Goal: Task Accomplishment & Management: Manage account settings

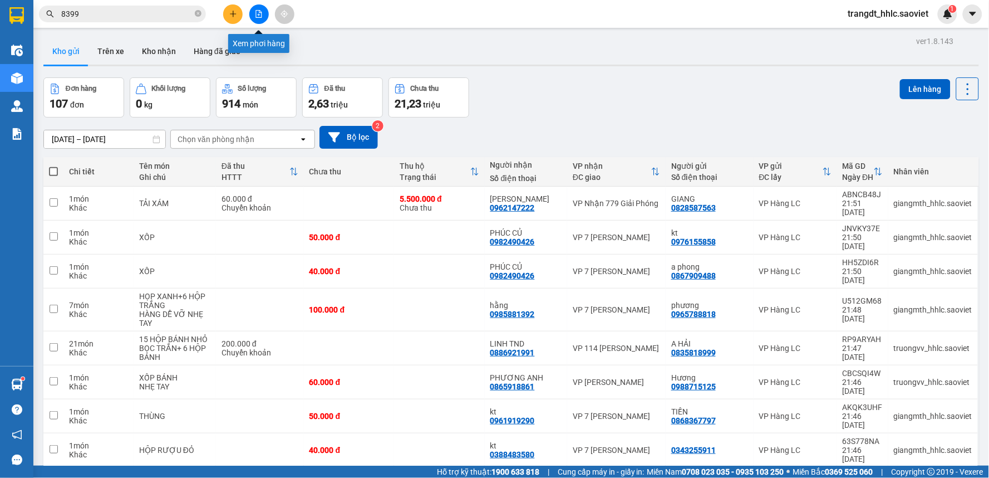
click at [258, 13] on icon "file-add" at bounding box center [259, 14] width 8 height 8
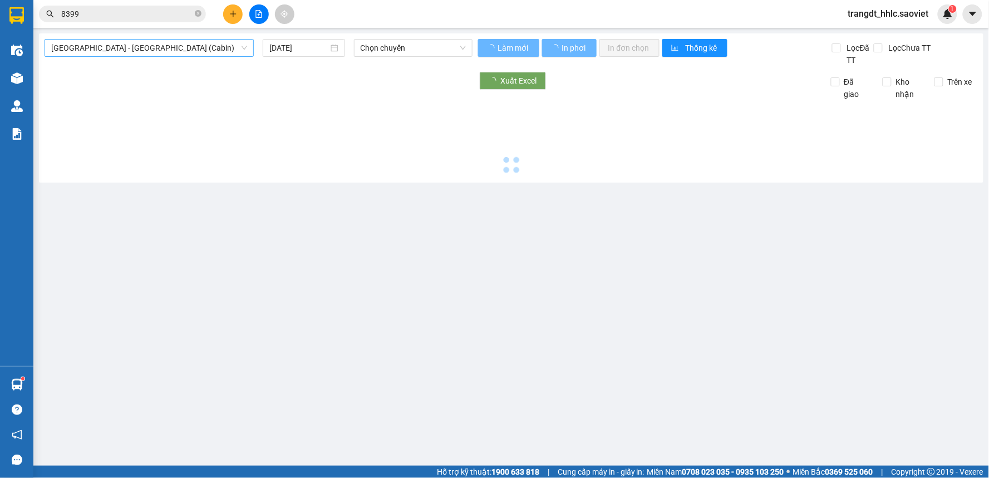
click at [166, 41] on span "[GEOGRAPHIC_DATA] - [GEOGRAPHIC_DATA] (Cabin)" at bounding box center [149, 48] width 196 height 17
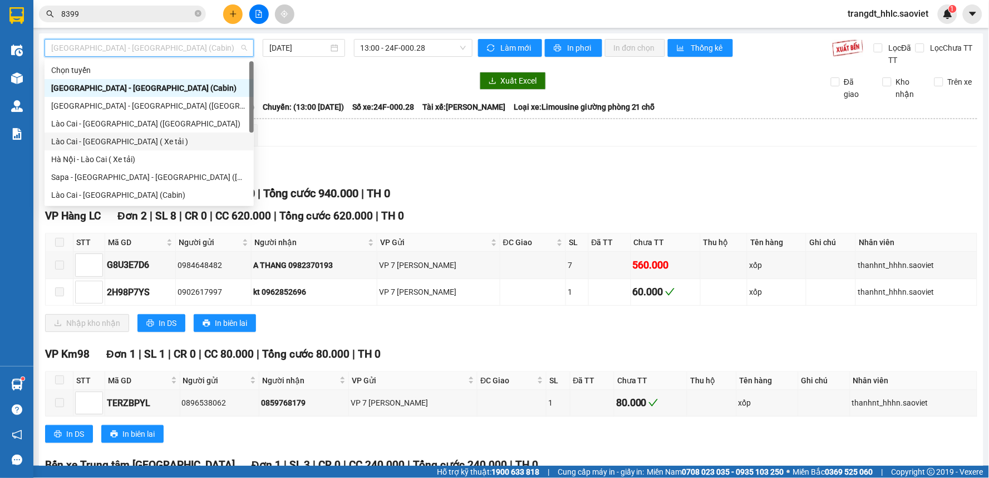
scroll to position [89, 0]
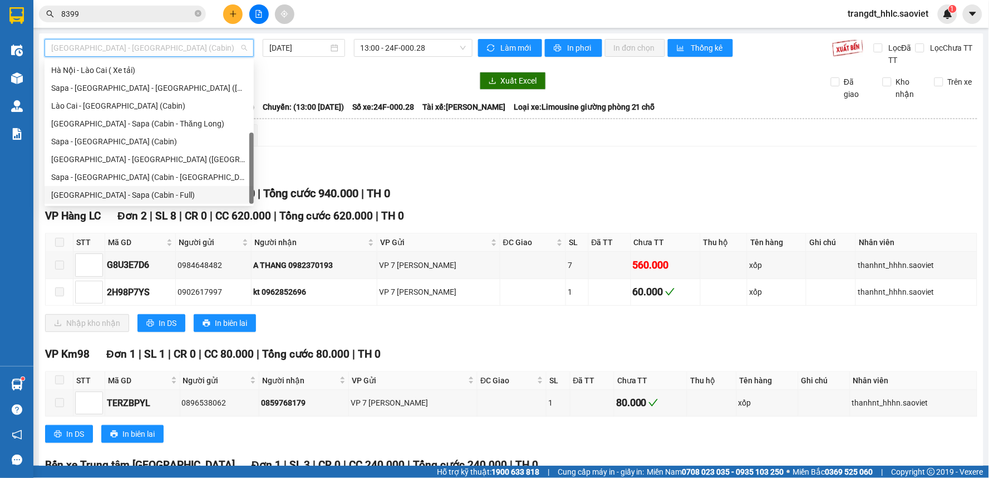
click at [129, 192] on div "[GEOGRAPHIC_DATA] - Sapa (Cabin - Full)" at bounding box center [149, 195] width 196 height 12
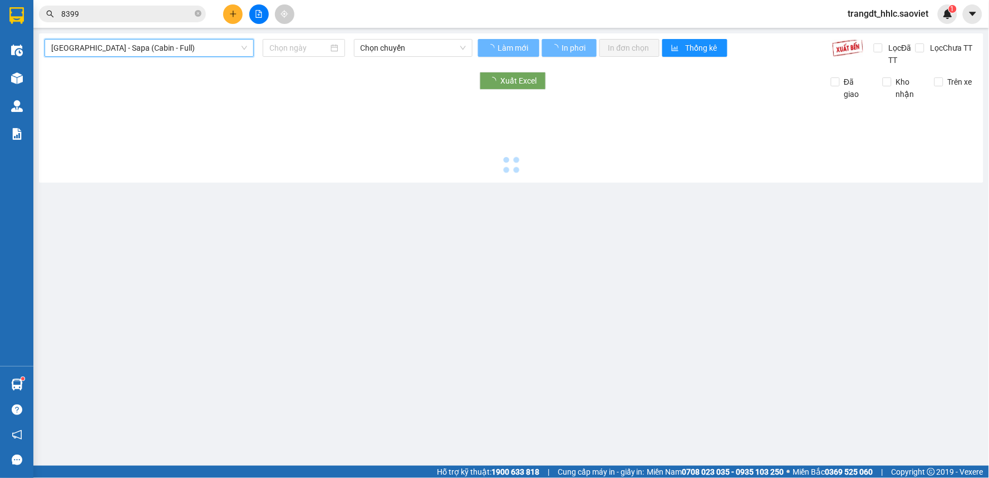
type input "[DATE]"
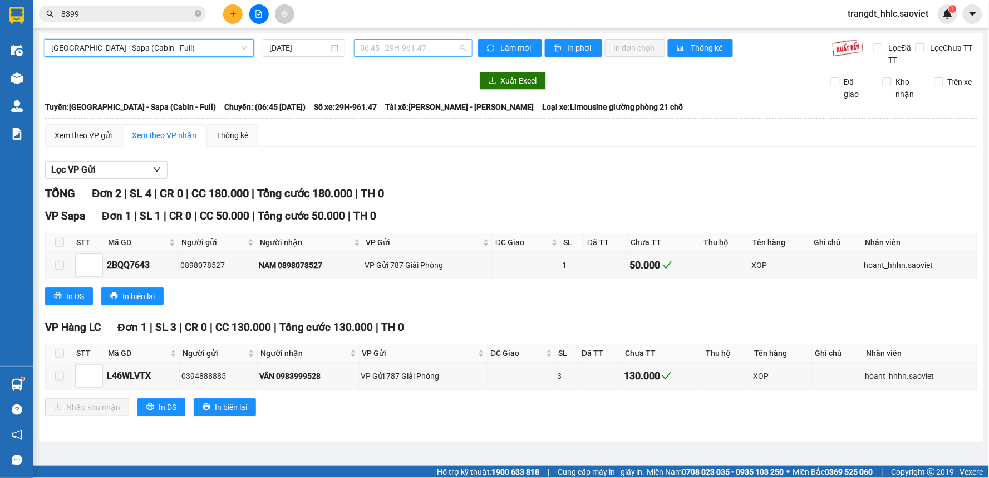
click at [406, 43] on span "06:45 - 29H-961.47" at bounding box center [413, 48] width 105 height 17
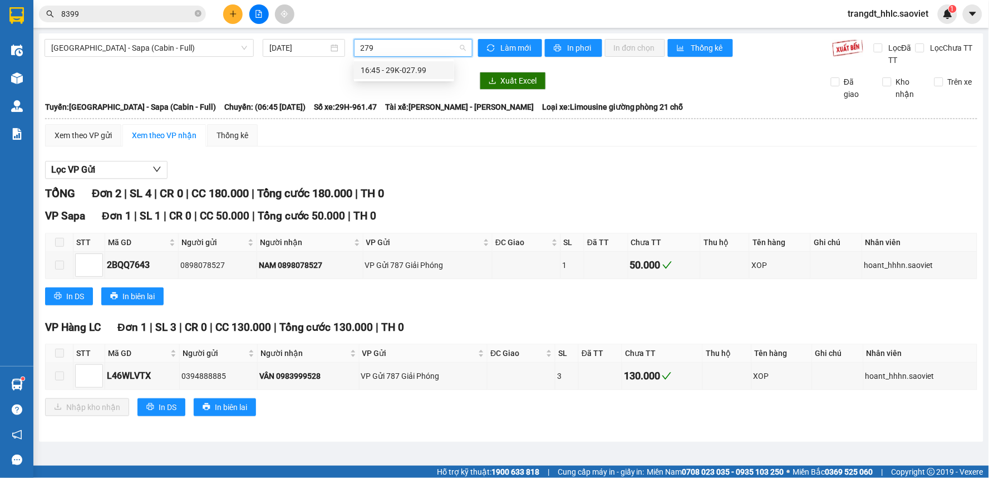
type input "2799"
click at [396, 65] on div "16:45 - 29K-027.99" at bounding box center [404, 70] width 87 height 12
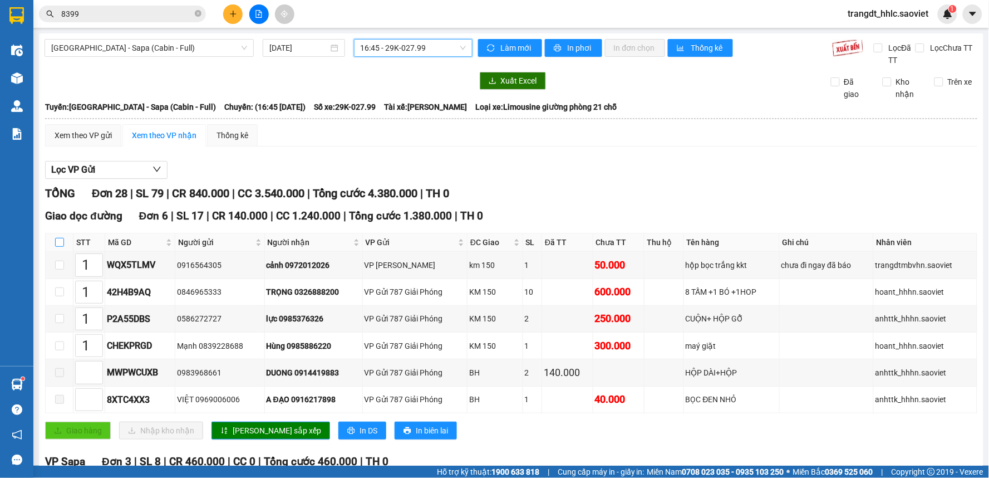
click at [61, 244] on input "checkbox" at bounding box center [59, 242] width 9 height 9
checkbox input "true"
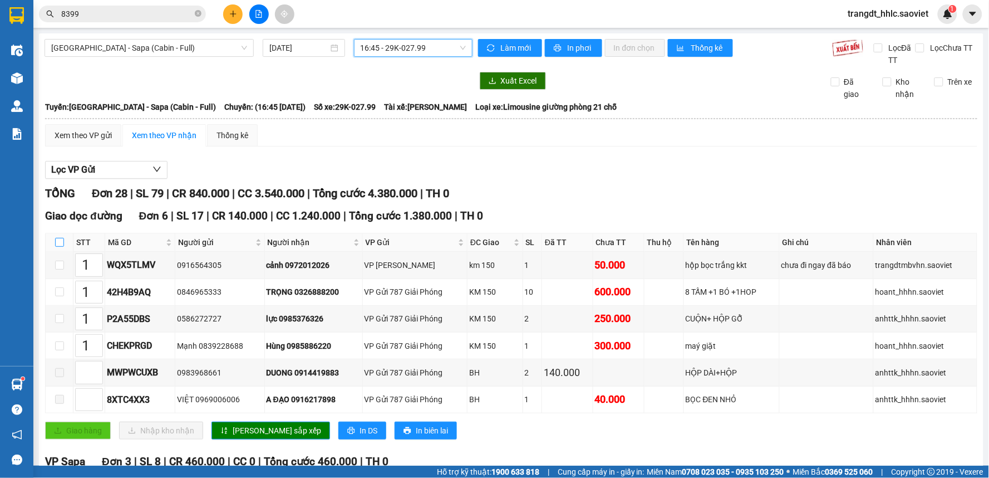
checkbox input "true"
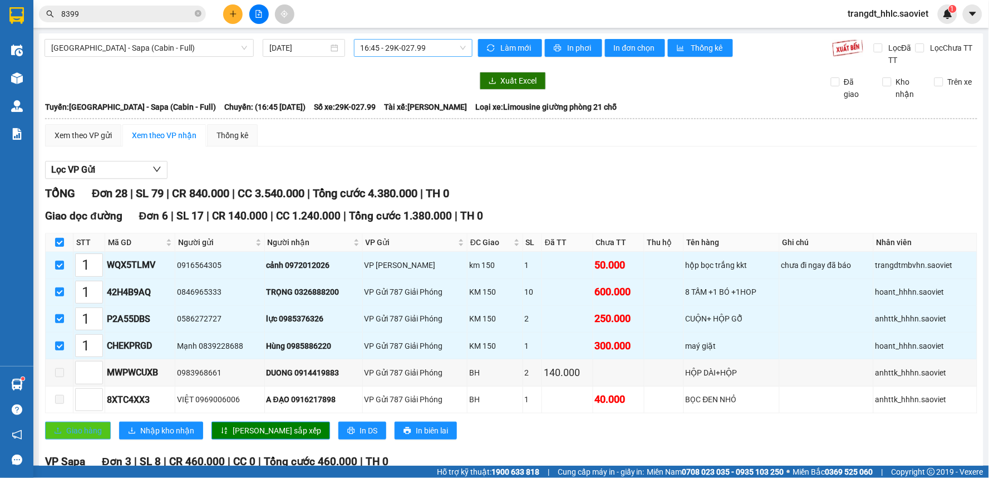
click at [88, 433] on span "Giao hàng" at bounding box center [84, 430] width 36 height 12
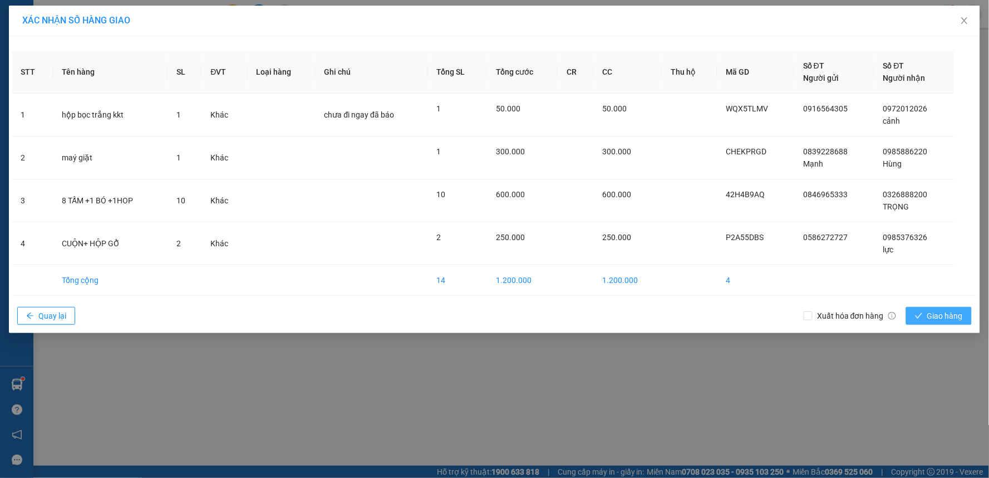
click at [942, 318] on span "Giao hàng" at bounding box center [945, 315] width 36 height 12
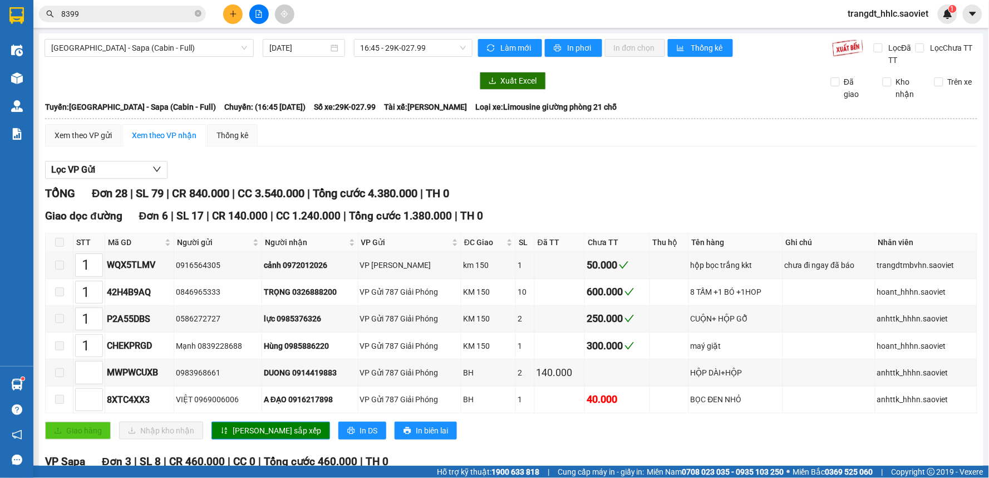
click at [570, 163] on div "Lọc VP Gửi" at bounding box center [511, 170] width 932 height 18
click at [142, 51] on span "Hà Nội - Sapa (Cabin - Full)" at bounding box center [149, 48] width 196 height 17
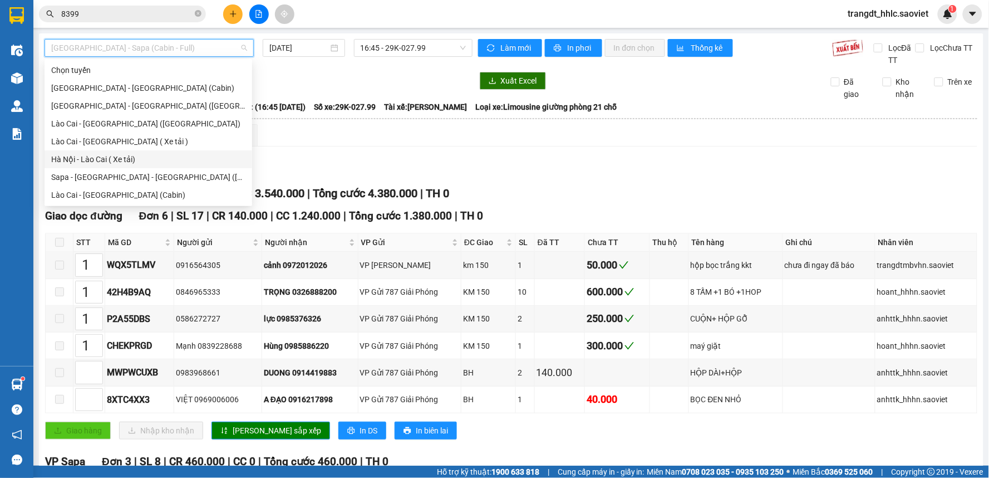
click at [135, 158] on div "Hà Nội - Lào Cai ( Xe tải)" at bounding box center [148, 159] width 194 height 12
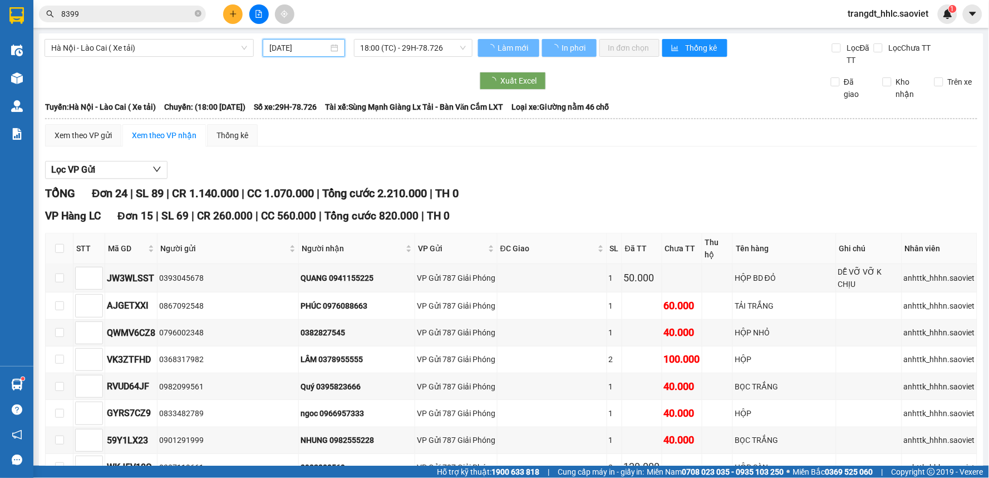
click at [301, 47] on input "12/09/2025" at bounding box center [298, 48] width 58 height 12
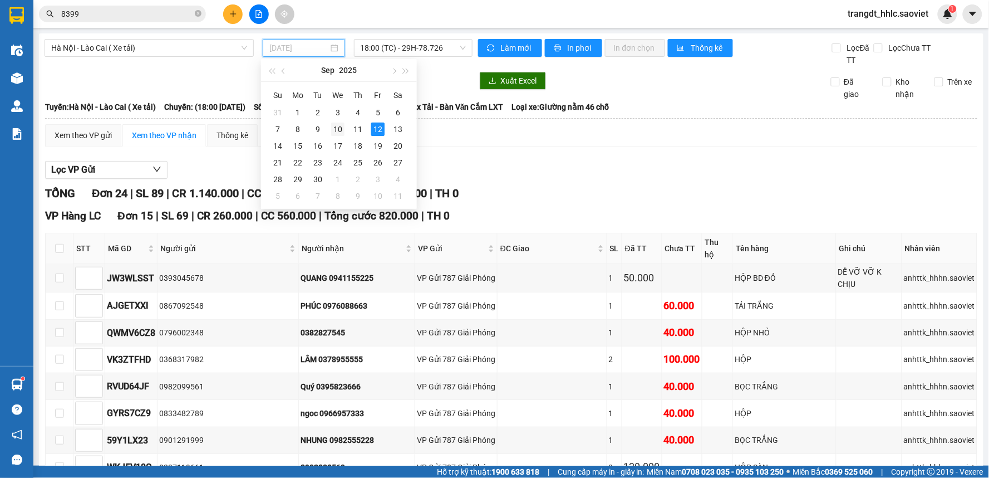
click at [334, 130] on div "10" at bounding box center [337, 128] width 13 height 13
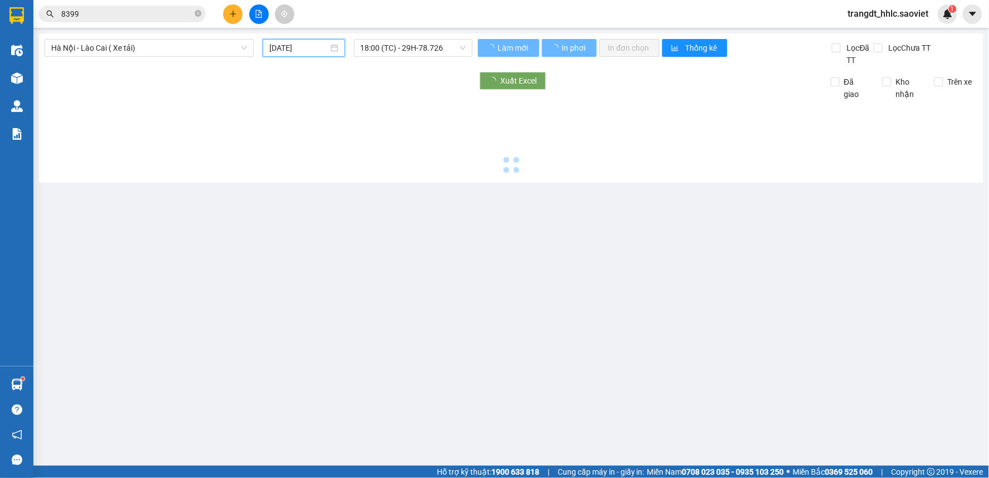
type input "10/09/2025"
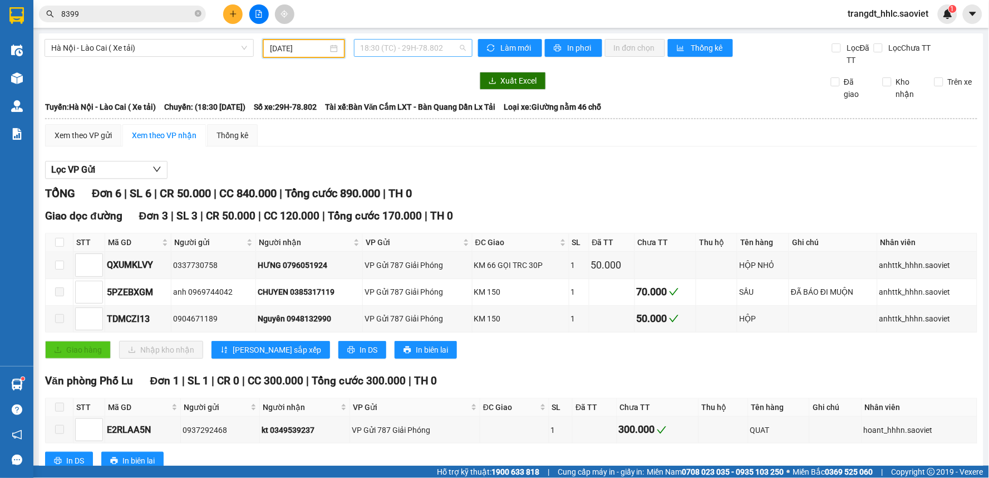
click at [405, 48] on span "18:30 (TC) - 29H-78.802" at bounding box center [413, 48] width 105 height 17
click at [431, 87] on div "18:30 (TC) - 29H-78.802" at bounding box center [401, 88] width 87 height 12
click at [155, 46] on span "Hà Nội - Lào Cai ( Xe tải)" at bounding box center [149, 48] width 196 height 17
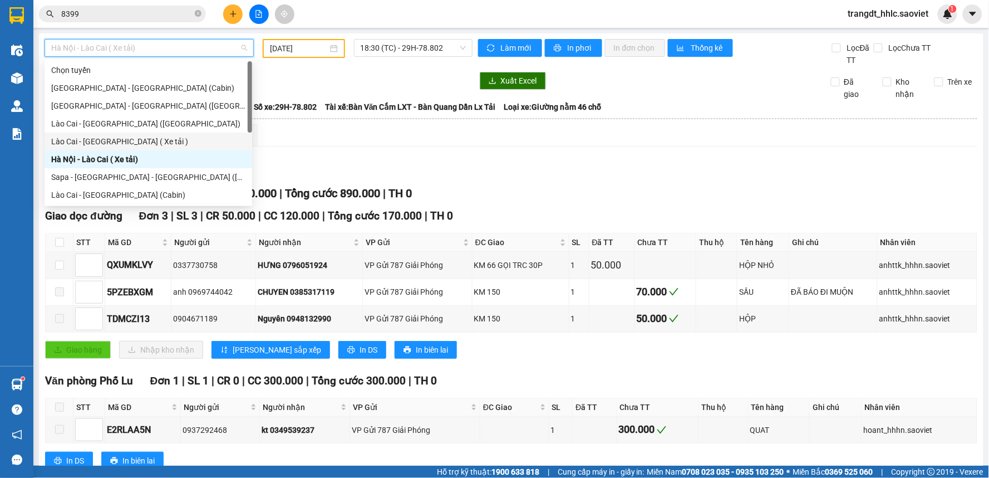
click at [139, 142] on div "Lào Cai - Hà Nội ( Xe tải )" at bounding box center [148, 141] width 194 height 12
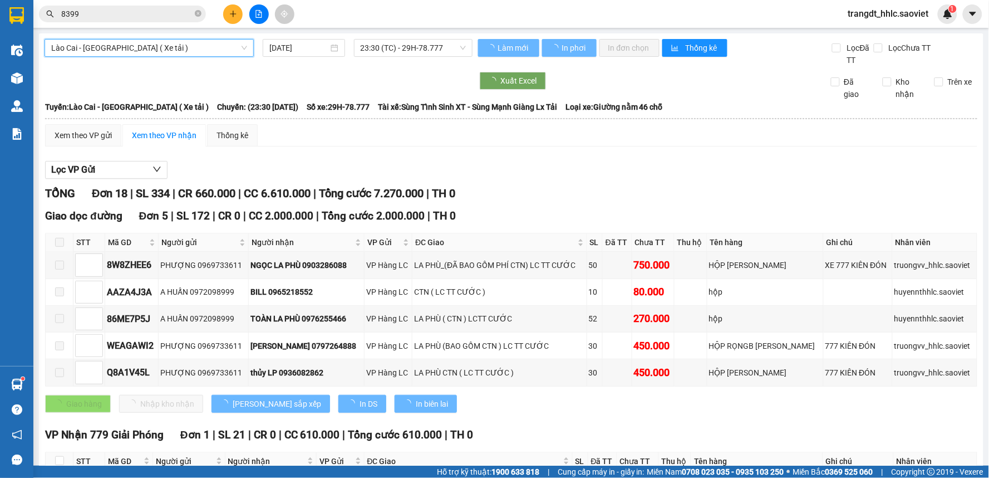
drag, startPoint x: 304, startPoint y: 48, endPoint x: 357, endPoint y: 112, distance: 82.6
click at [304, 49] on input "12/09/2025" at bounding box center [298, 48] width 58 height 12
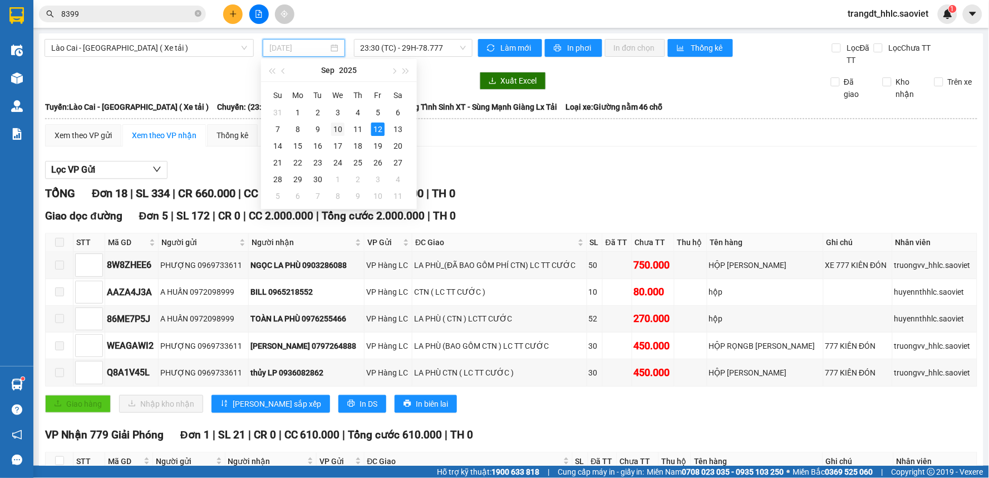
click at [336, 130] on div "10" at bounding box center [337, 128] width 13 height 13
type input "10/09/2025"
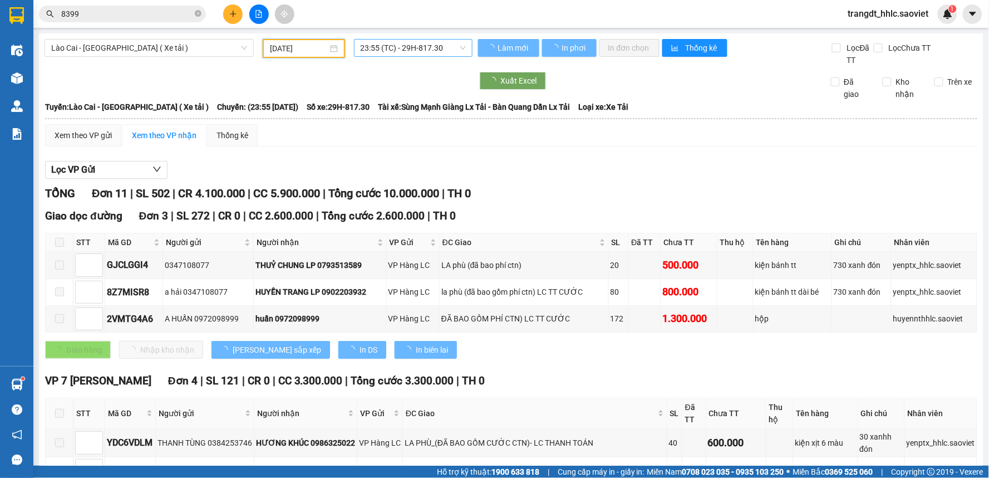
click at [423, 48] on span "23:55 (TC) - 29H-817.30" at bounding box center [413, 48] width 105 height 17
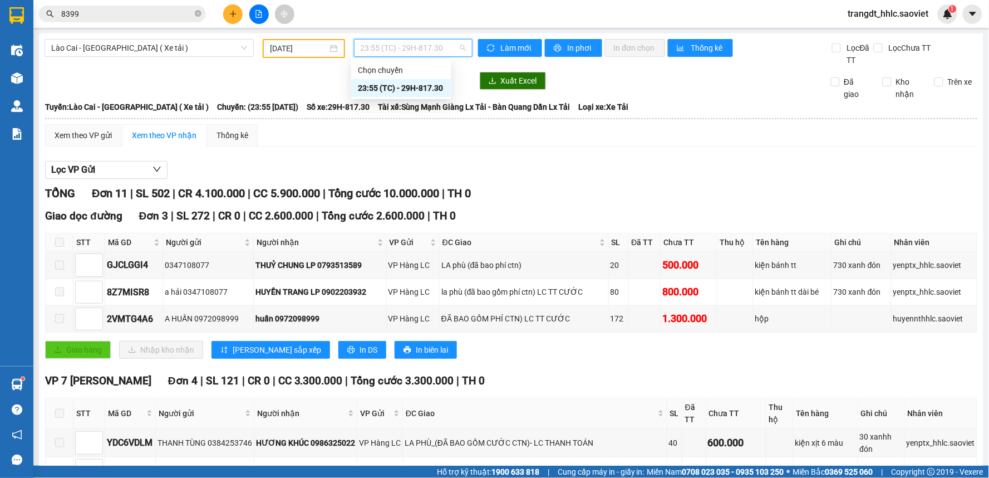
click at [301, 90] on div "Xuất Excel Đã giao Kho nhận Trên xe" at bounding box center [511, 86] width 933 height 28
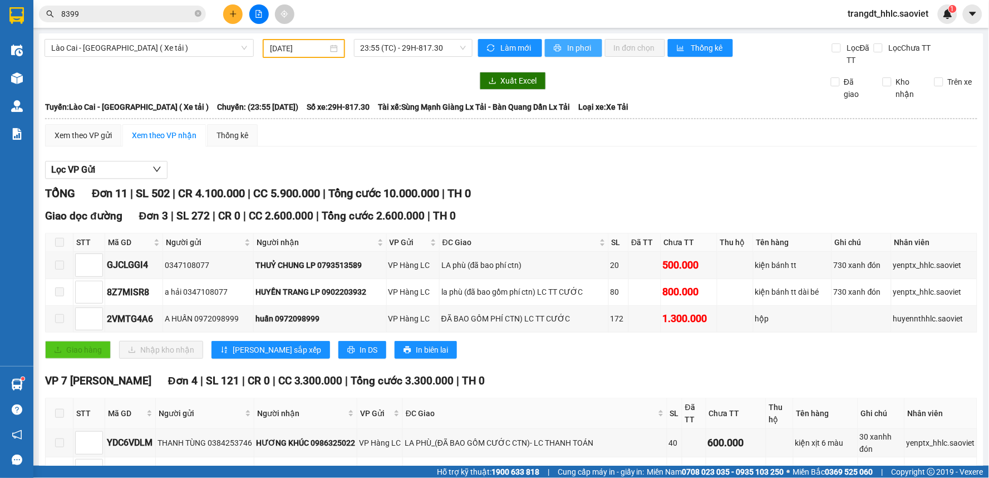
click at [569, 51] on span "In phơi" at bounding box center [581, 48] width 26 height 12
drag, startPoint x: 425, startPoint y: 130, endPoint x: 375, endPoint y: 118, distance: 51.6
click at [425, 130] on div "Xem theo VP gửi Xem theo VP nhận Thống kê" at bounding box center [511, 135] width 932 height 22
click at [147, 45] on span "Lào Cai - Hà Nội ( Xe tải )" at bounding box center [149, 48] width 196 height 17
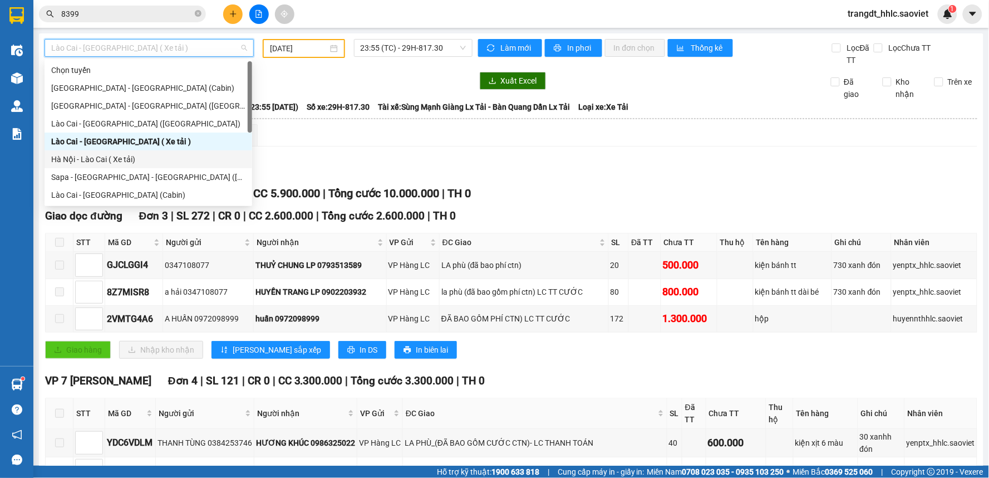
click at [147, 158] on div "Hà Nội - Lào Cai ( Xe tải)" at bounding box center [148, 159] width 194 height 12
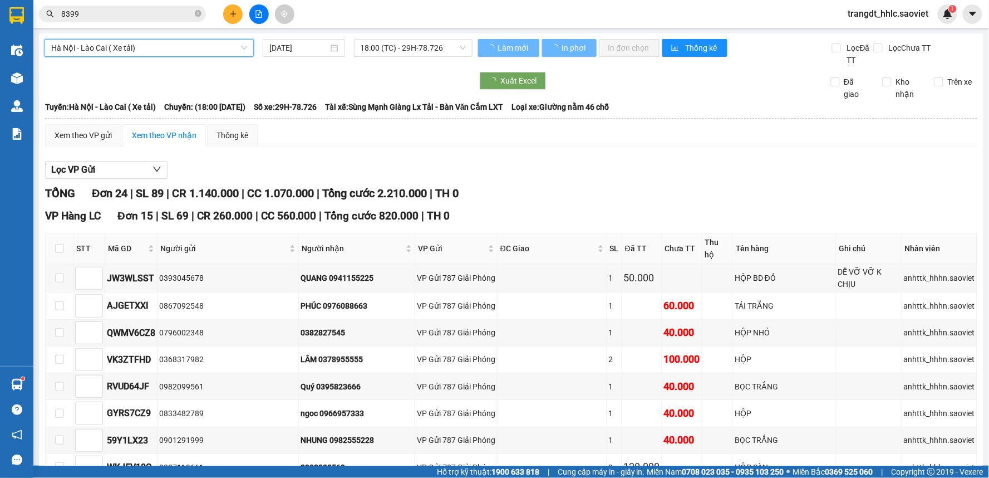
click at [306, 51] on input "12/09/2025" at bounding box center [298, 48] width 58 height 12
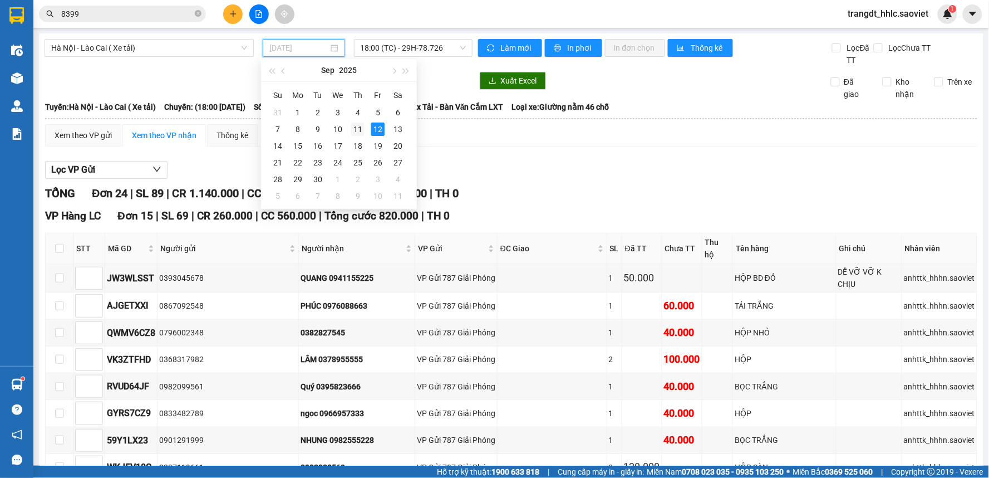
click at [359, 130] on div "11" at bounding box center [357, 128] width 13 height 13
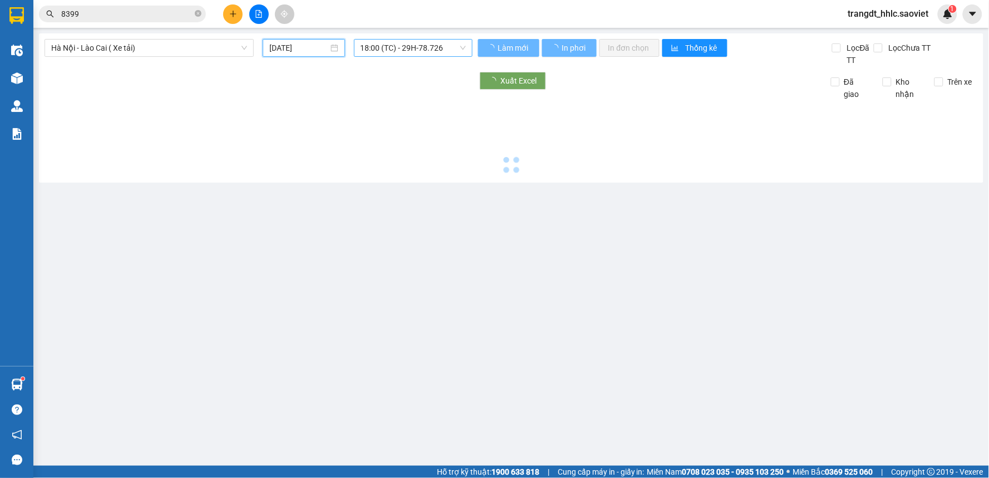
type input "11/09/2025"
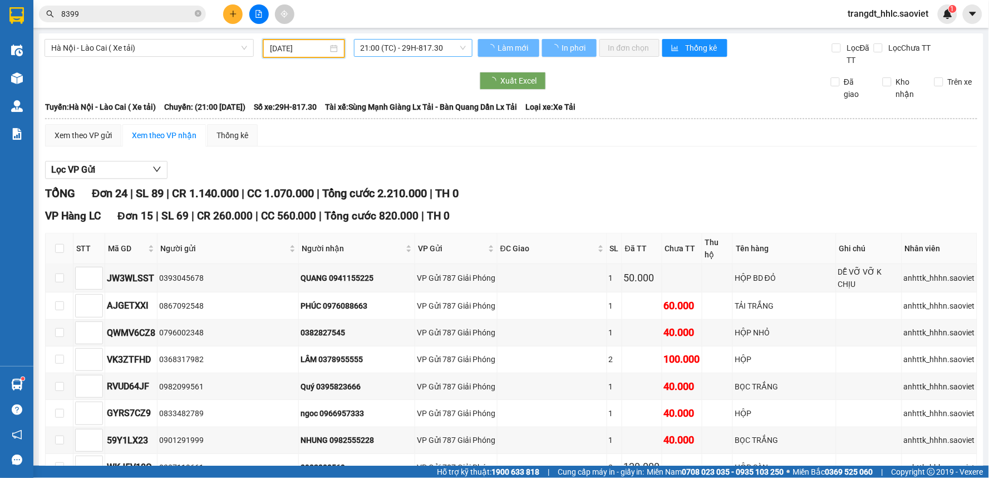
click at [401, 48] on span "21:00 (TC) - 29H-817.30" at bounding box center [413, 48] width 105 height 17
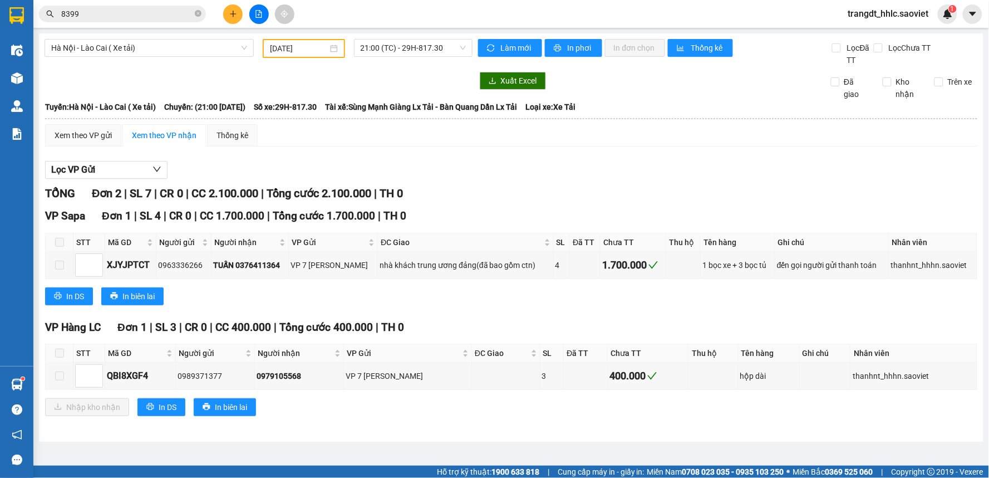
click at [529, 125] on div "Xem theo VP gửi Xem theo VP nhận Thống kê" at bounding box center [511, 135] width 932 height 22
click at [573, 45] on span "In phơi" at bounding box center [581, 48] width 26 height 12
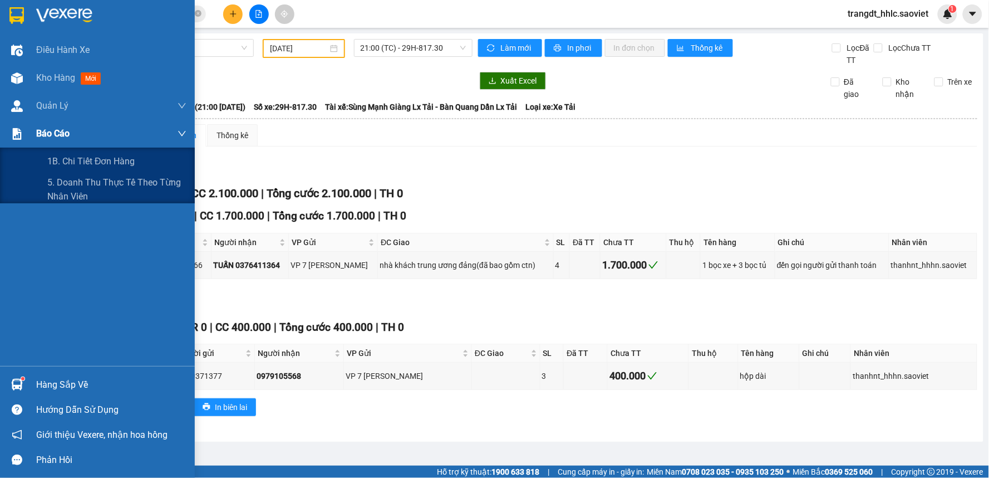
click at [52, 130] on span "Báo cáo" at bounding box center [52, 133] width 33 height 14
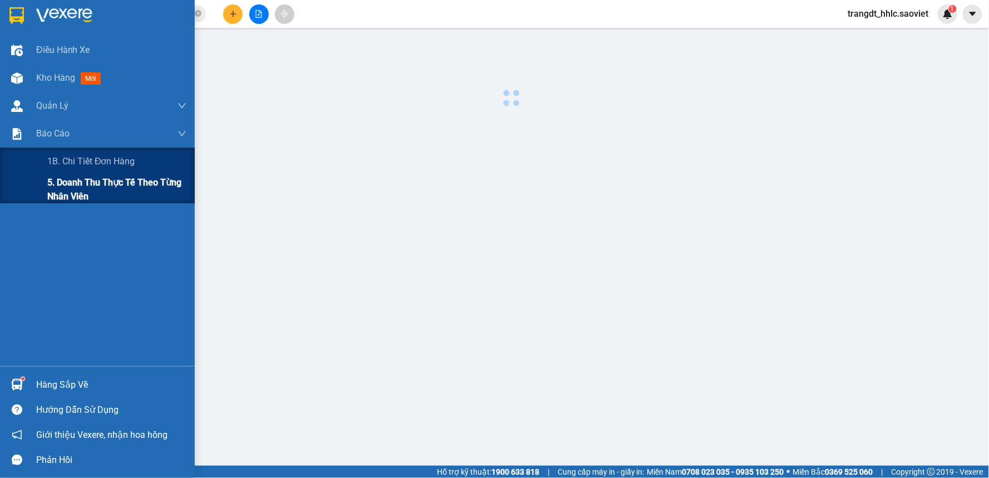
click at [63, 177] on span "5. Doanh thu thực tế theo từng nhân viên" at bounding box center [116, 189] width 139 height 28
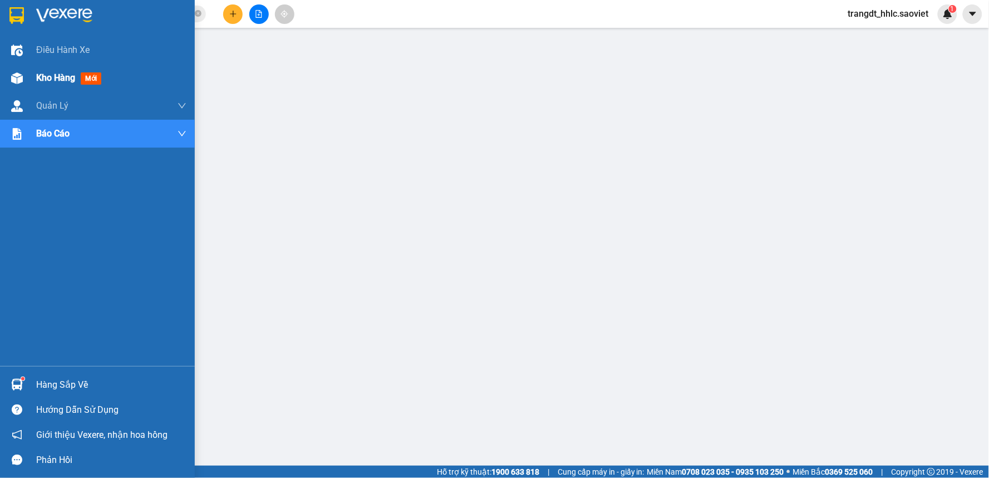
click at [37, 76] on span "Kho hàng" at bounding box center [55, 77] width 39 height 11
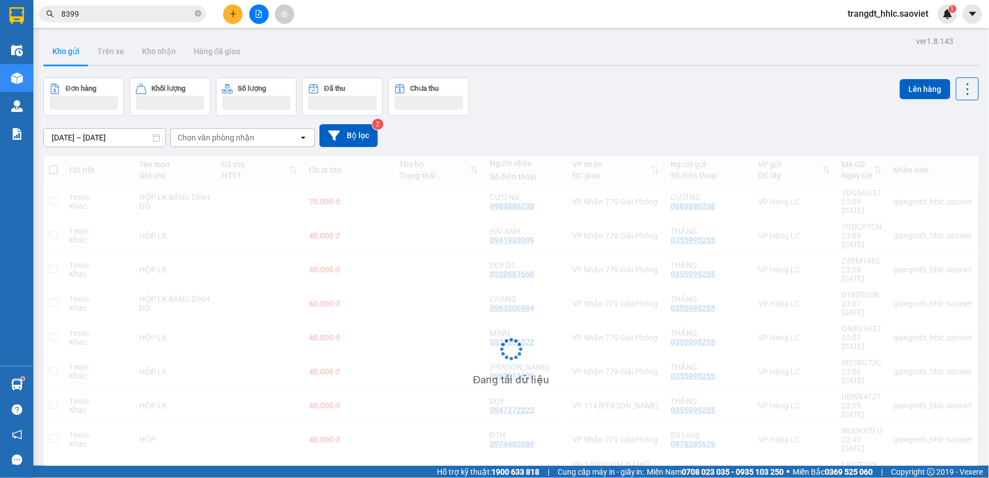
drag, startPoint x: 619, startPoint y: 90, endPoint x: 538, endPoint y: 89, distance: 80.7
click at [619, 89] on div "Đơn hàng Khối lượng Số lượng Đã thu Chưa thu Lên hàng" at bounding box center [511, 96] width 936 height 38
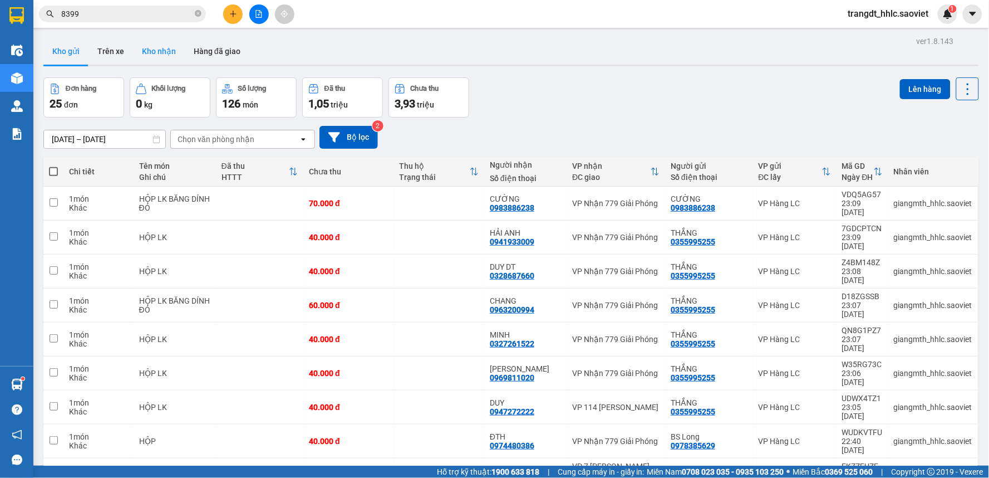
click at [180, 48] on button "Kho nhận" at bounding box center [159, 51] width 52 height 27
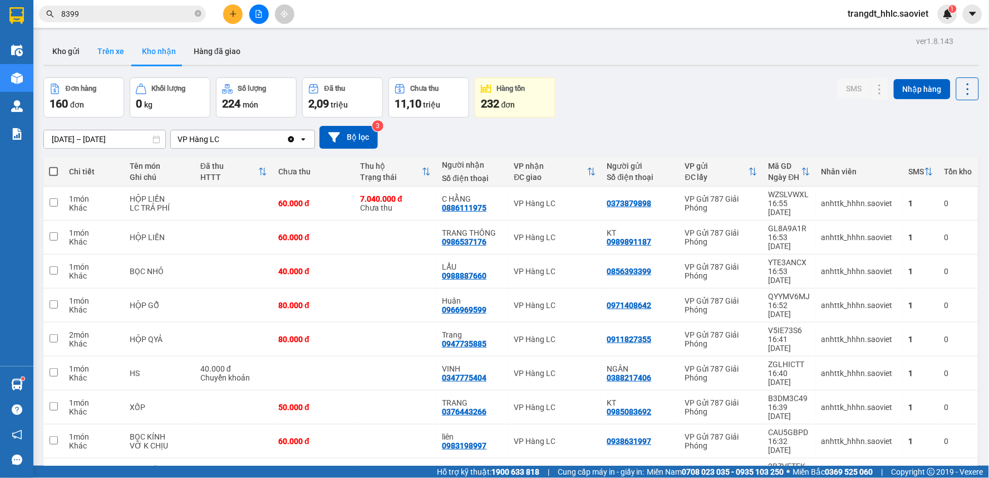
click at [120, 53] on button "Trên xe" at bounding box center [110, 51] width 45 height 27
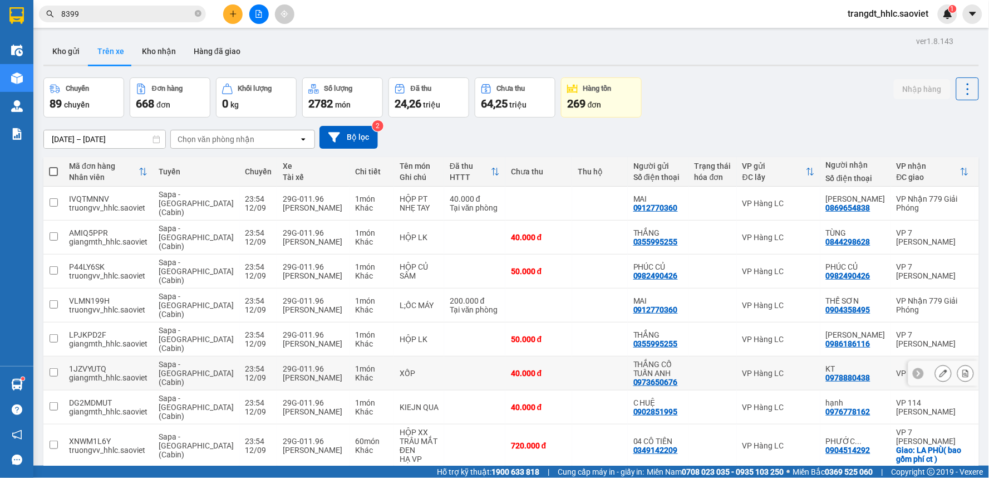
scroll to position [75, 0]
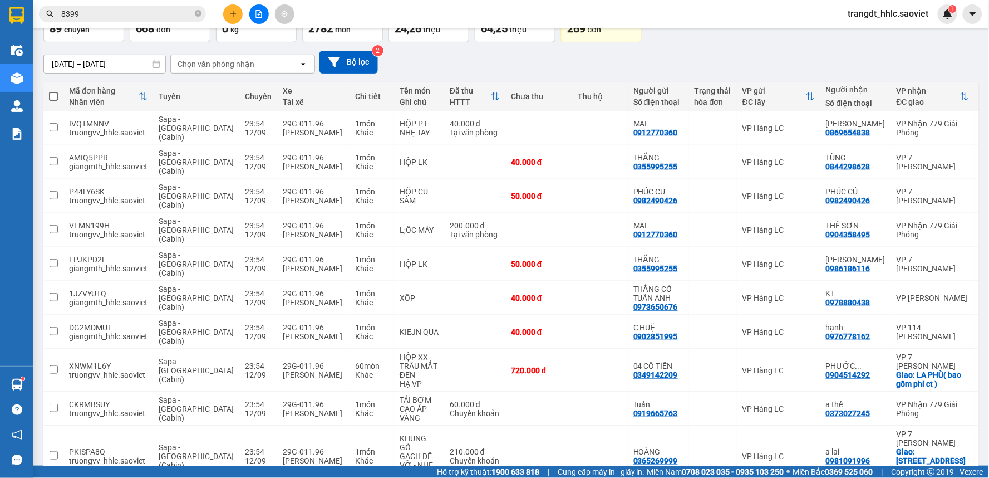
click at [936, 412] on span "100 / trang" at bounding box center [928, 414] width 40 height 11
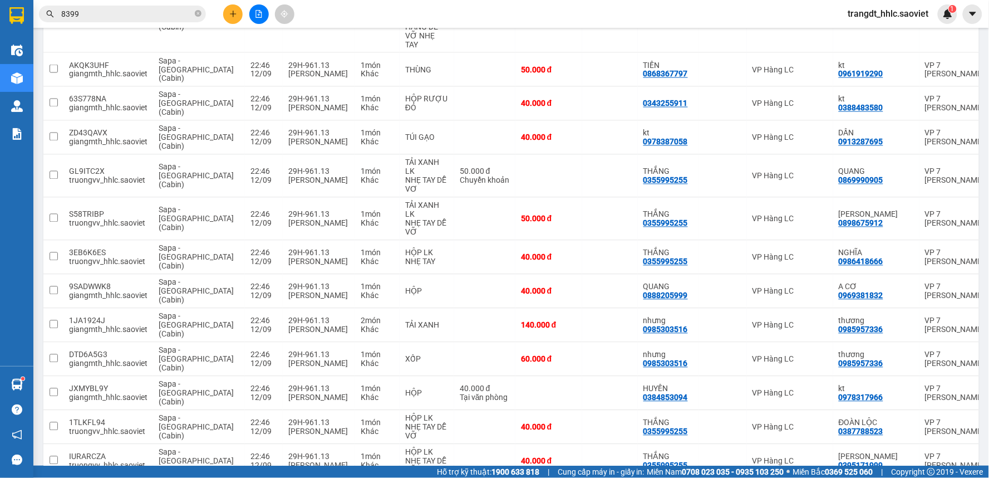
scroll to position [3110, 0]
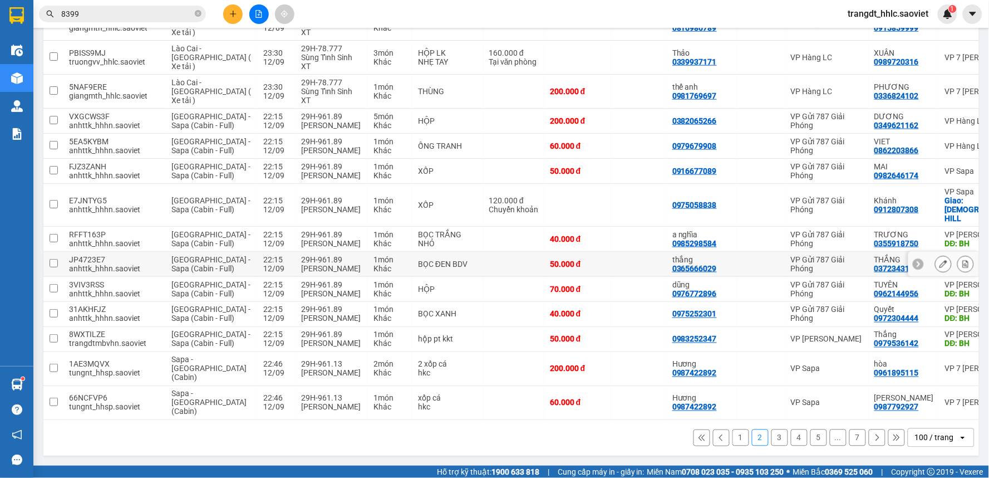
scroll to position [3243, 0]
click at [774, 441] on button "3" at bounding box center [779, 437] width 17 height 17
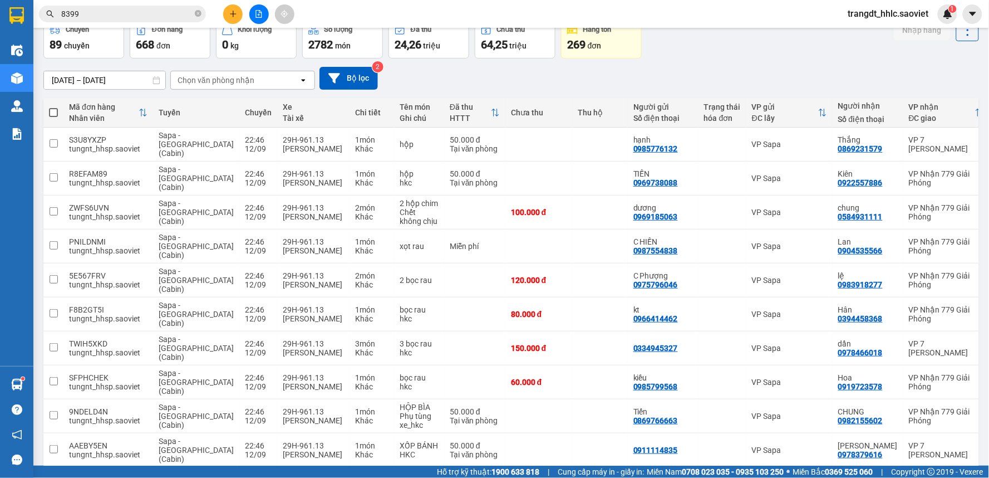
scroll to position [0, 0]
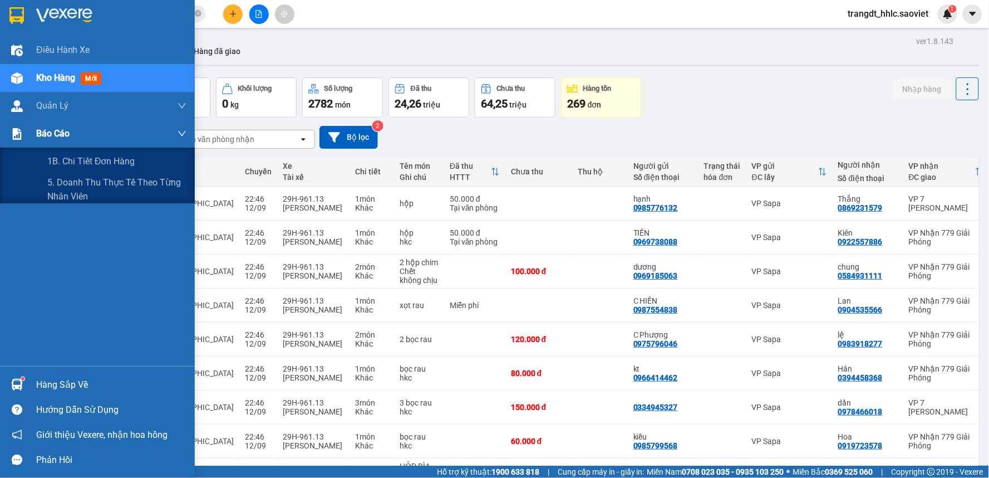
click at [56, 130] on span "Báo cáo" at bounding box center [52, 133] width 33 height 14
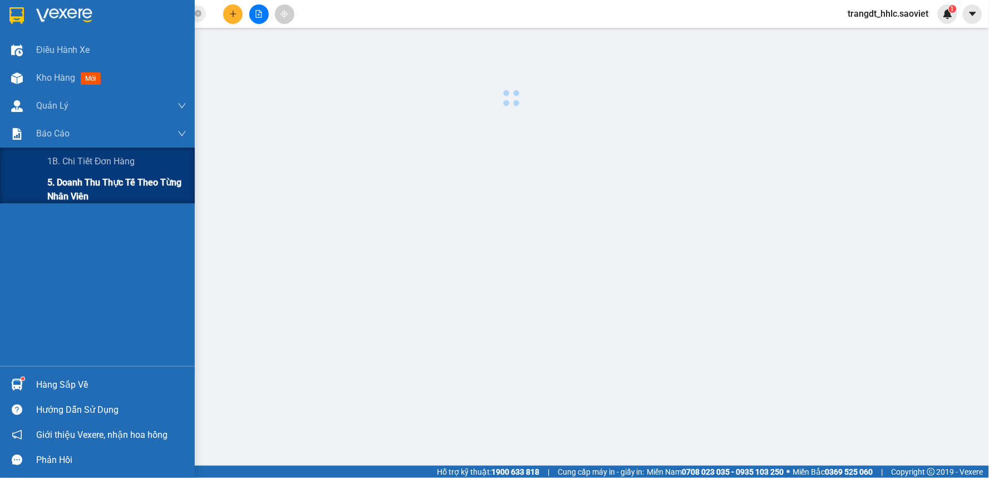
click at [65, 180] on span "5. Doanh thu thực tế theo từng nhân viên" at bounding box center [116, 189] width 139 height 28
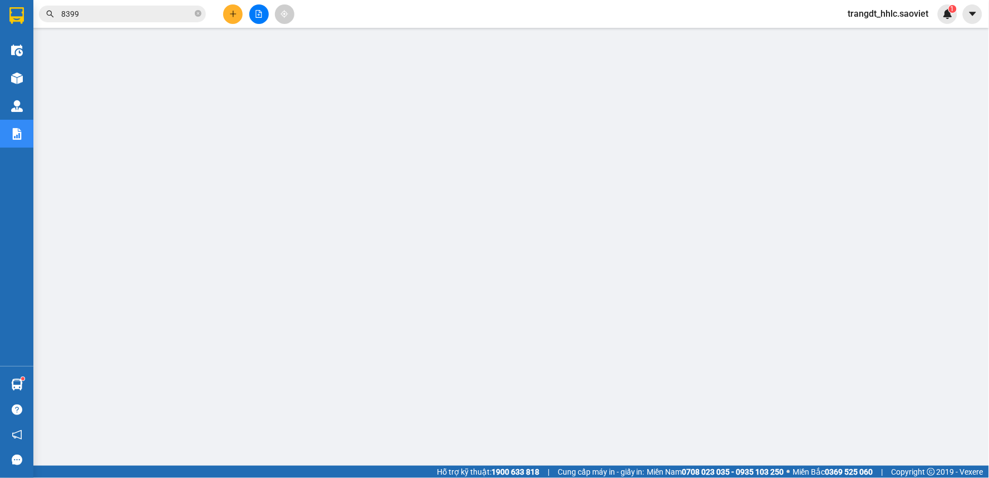
drag, startPoint x: 883, startPoint y: 12, endPoint x: 883, endPoint y: 22, distance: 10.0
click at [883, 22] on div "trangdt_hhlc.saoviet 1" at bounding box center [898, 13] width 118 height 19
click at [883, 18] on span "trangdt_hhlc.saoviet" at bounding box center [888, 14] width 99 height 14
click at [877, 32] on span "Đăng xuất" at bounding box center [894, 34] width 75 height 12
